Goal: Task Accomplishment & Management: Manage account settings

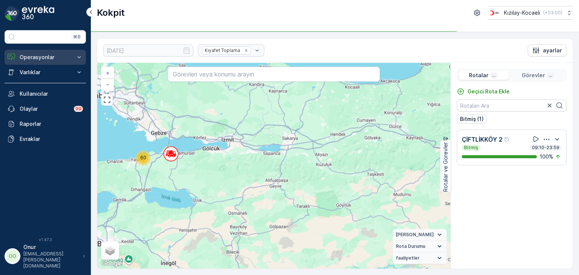
click at [39, 61] on button "Operasyonlar" at bounding box center [45, 57] width 81 height 15
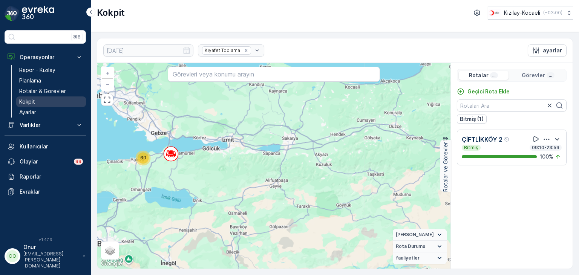
click at [32, 98] on p "Kokpit" at bounding box center [27, 102] width 16 height 8
click at [29, 104] on p "Kokpit" at bounding box center [27, 102] width 16 height 8
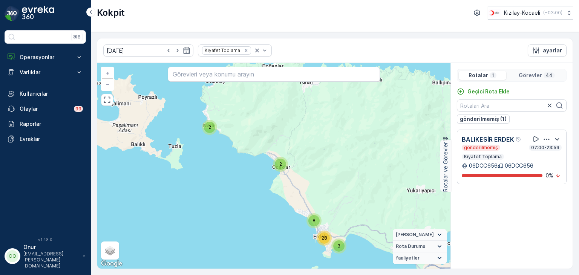
click at [547, 138] on icon "button" at bounding box center [547, 140] width 8 height 8
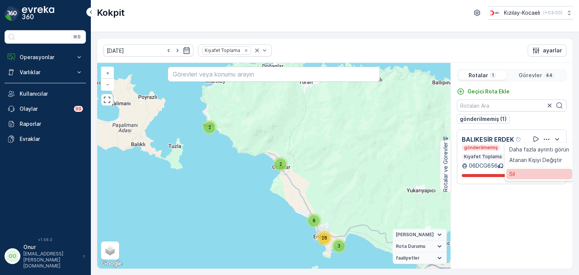
click at [530, 178] on div "Sil" at bounding box center [539, 174] width 66 height 11
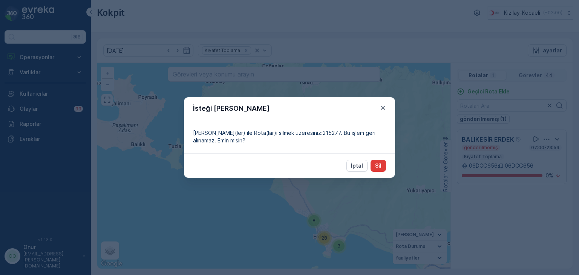
click at [384, 168] on button "Sil" at bounding box center [377, 166] width 15 height 12
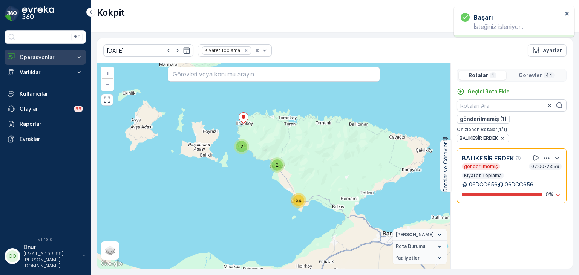
click at [33, 56] on p "Operasyonlar" at bounding box center [45, 58] width 51 height 8
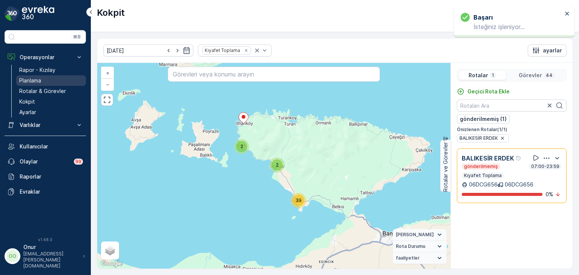
click at [33, 81] on p "Planlama" at bounding box center [30, 81] width 22 height 8
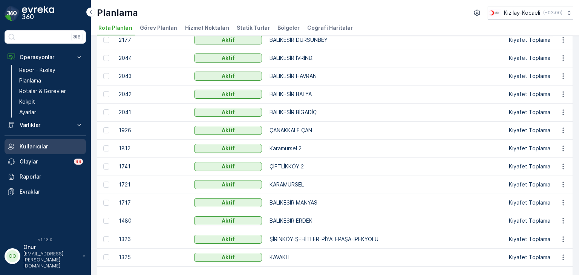
scroll to position [38, 0]
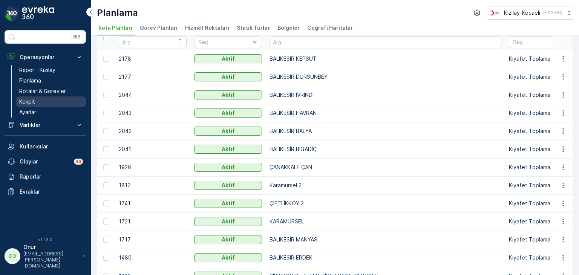
click at [23, 101] on p "Kokpit" at bounding box center [27, 102] width 16 height 8
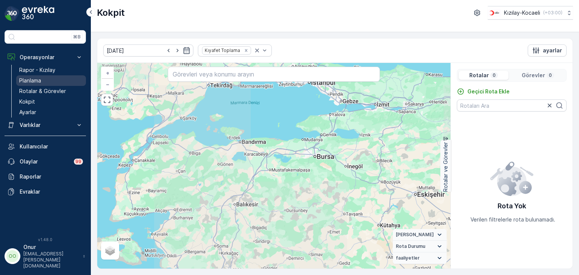
click at [23, 79] on p "Planlama" at bounding box center [30, 81] width 22 height 8
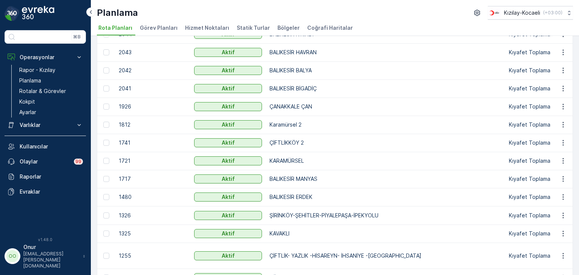
scroll to position [98, 0]
click at [556, 214] on button "button" at bounding box center [563, 215] width 14 height 9
click at [546, 223] on span "Rota Planını Düzenle" at bounding box center [549, 227] width 52 height 8
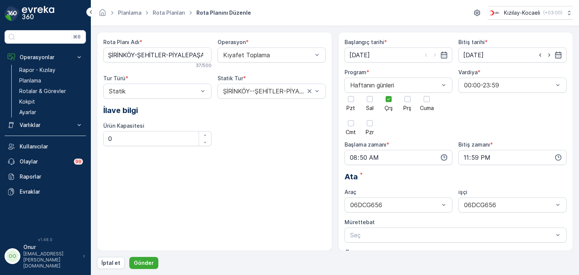
click at [443, 158] on icon "button" at bounding box center [444, 158] width 8 height 8
click at [373, 201] on div "35" at bounding box center [368, 202] width 13 height 11
type input "08:35"
click at [136, 261] on p "Gönder" at bounding box center [144, 263] width 20 height 8
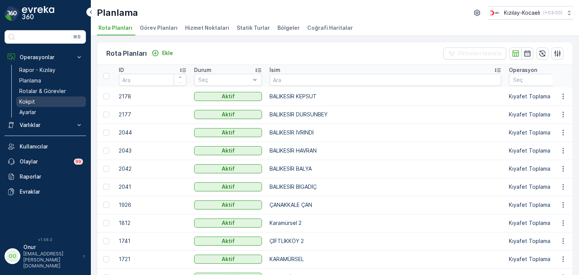
click at [28, 103] on p "Kokpit" at bounding box center [27, 102] width 16 height 8
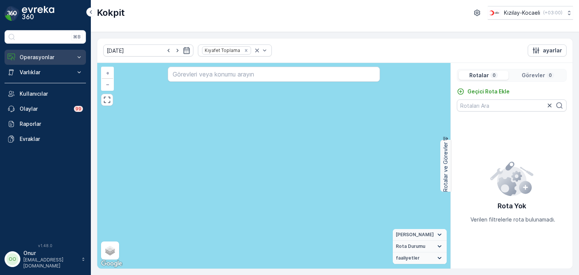
click at [39, 56] on p "Operasyonlar" at bounding box center [45, 58] width 51 height 8
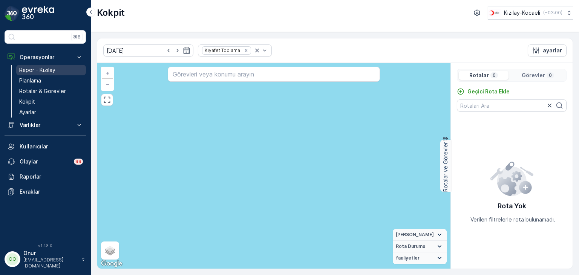
click at [38, 68] on p "Rapor - Kızılay" at bounding box center [37, 70] width 36 height 8
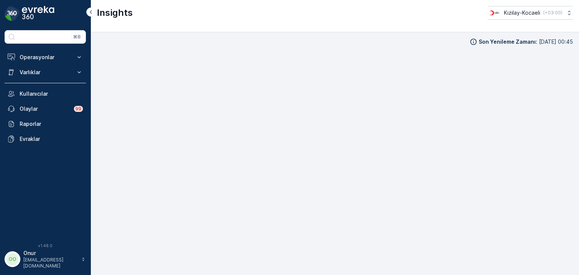
scroll to position [8, 0]
